Goal: Information Seeking & Learning: Compare options

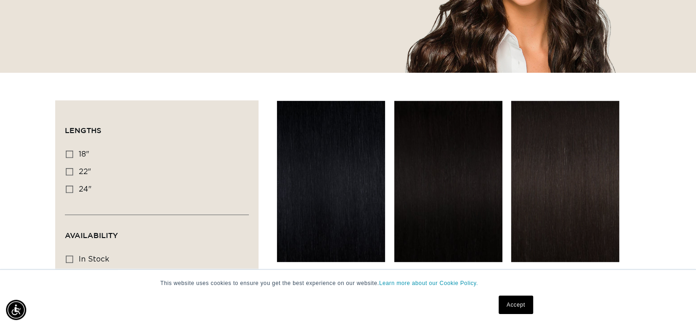
scroll to position [230, 0]
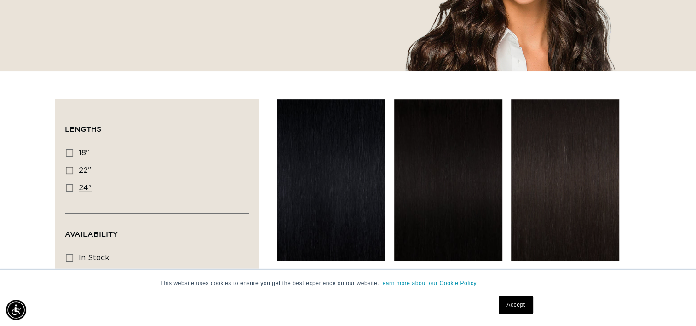
click at [69, 186] on icon at bounding box center [69, 187] width 7 height 7
click at [69, 186] on input "24" 24" (27 products)" at bounding box center [69, 187] width 7 height 7
checkbox input "true"
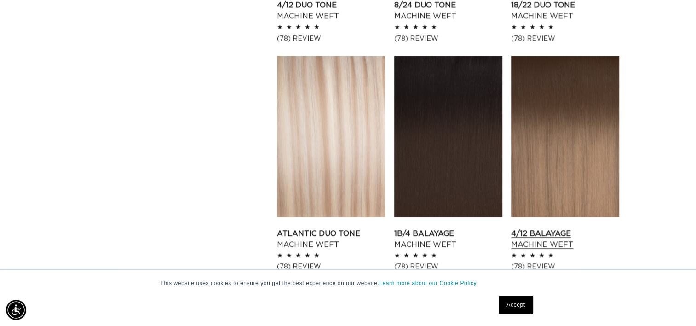
scroll to position [1195, 0]
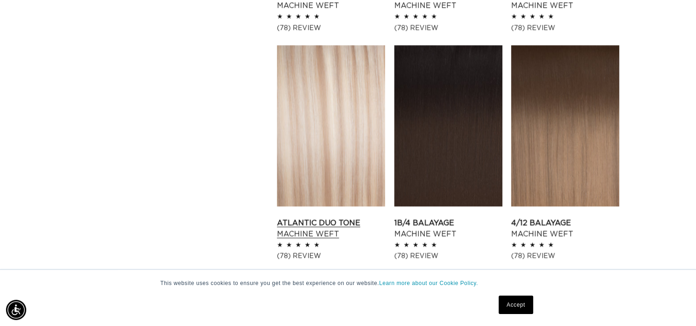
click at [345, 217] on link "Atlantic Duo Tone Machine Weft" at bounding box center [331, 228] width 108 height 22
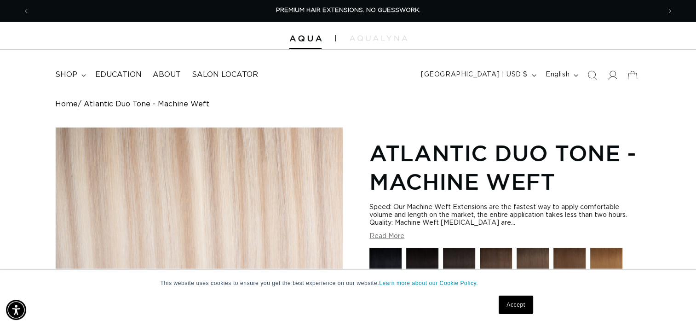
click at [522, 301] on link "Accept" at bounding box center [515, 304] width 34 height 18
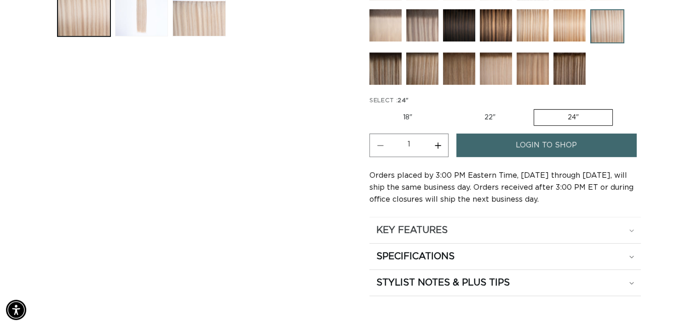
scroll to position [414, 0]
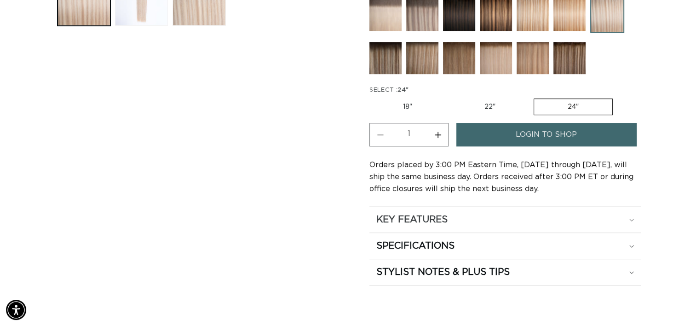
click at [620, 213] on div "KEY FEATURES" at bounding box center [504, 219] width 257 height 12
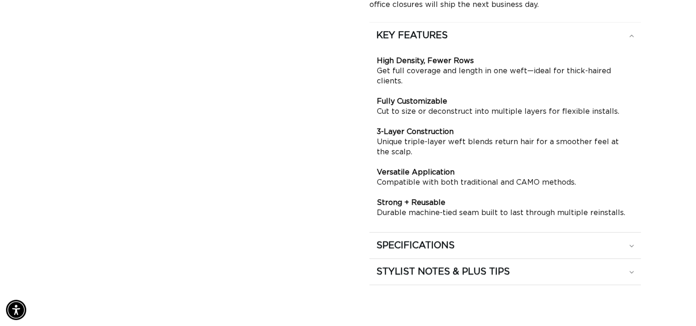
scroll to position [0, 630]
click at [625, 41] on div "SPECIFICATIONS" at bounding box center [504, 35] width 257 height 12
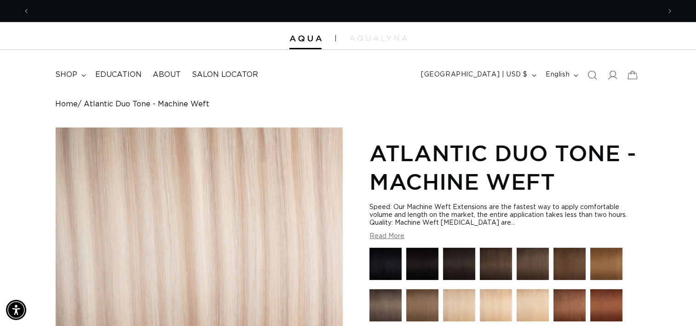
scroll to position [0, 1260]
click at [83, 73] on summary "shop" at bounding box center [70, 74] width 40 height 21
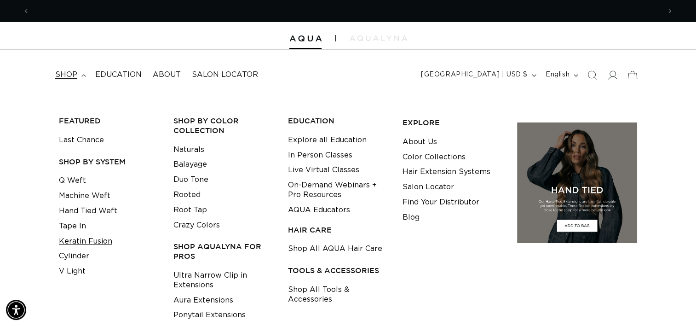
scroll to position [0, 0]
click at [97, 240] on link "Keratin Fusion" at bounding box center [85, 241] width 53 height 15
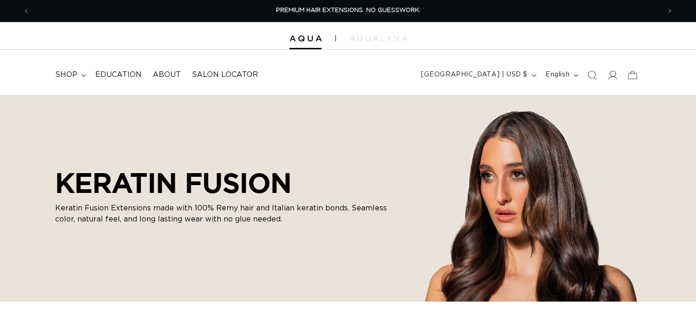
scroll to position [230, 0]
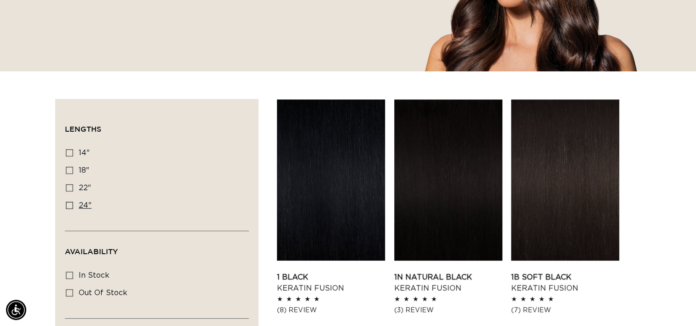
click at [71, 204] on icon at bounding box center [69, 204] width 7 height 7
click at [71, 204] on input "24" 24" (18 products)" at bounding box center [69, 204] width 7 height 7
checkbox input "true"
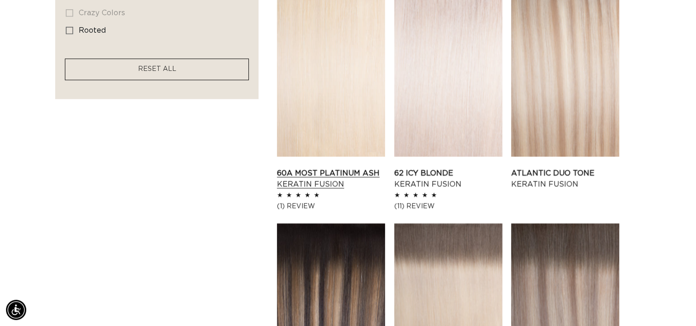
scroll to position [0, 1260]
click at [542, 167] on link "Atlantic Duo Tone Keratin Fusion" at bounding box center [565, 178] width 108 height 22
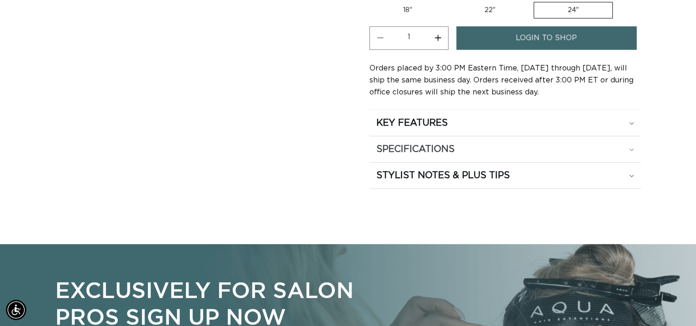
scroll to position [0, 630]
click at [633, 124] on icon at bounding box center [631, 123] width 4 height 2
